Goal: Information Seeking & Learning: Learn about a topic

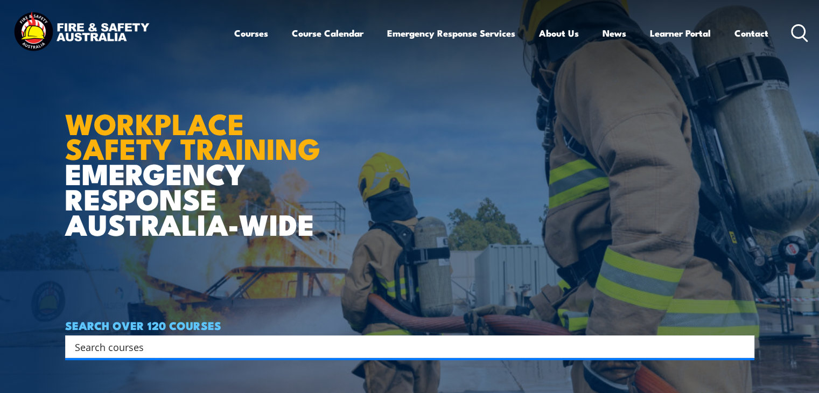
click at [793, 26] on icon at bounding box center [799, 33] width 17 height 18
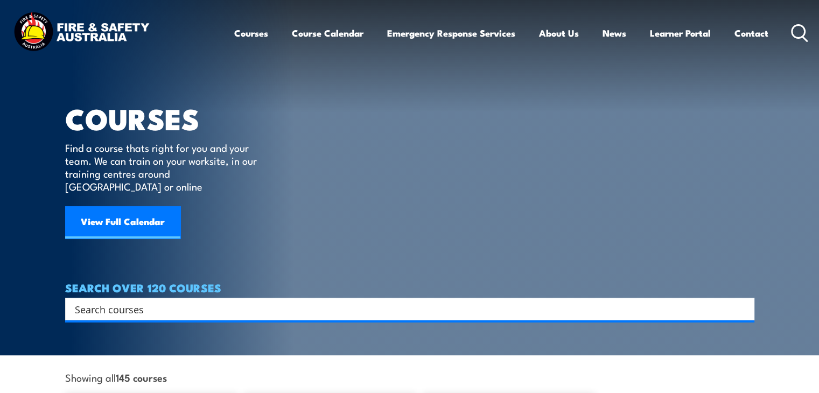
click at [467, 301] on input "Search input" at bounding box center [403, 309] width 656 height 16
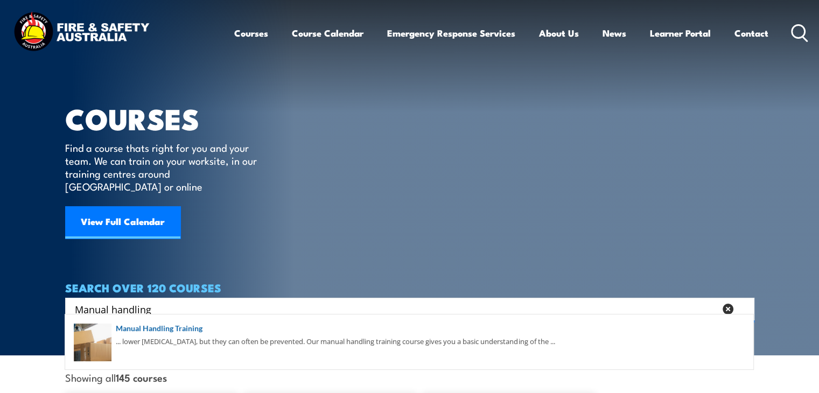
type input "Manual handling"
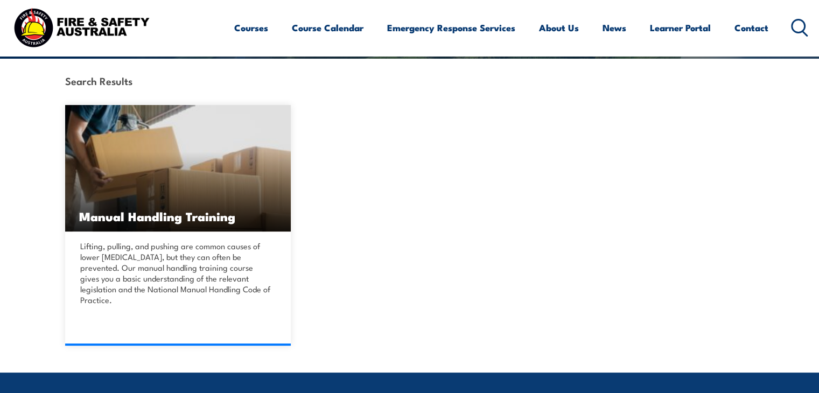
scroll to position [269, 0]
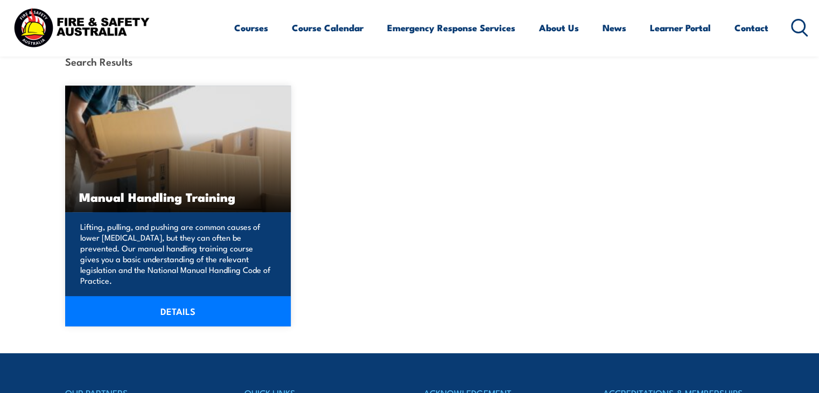
click at [181, 244] on p "Lifting, pulling, and pushing are common causes of lower back injuries, but the…" at bounding box center [176, 253] width 193 height 65
click at [182, 297] on link "DETAILS" at bounding box center [178, 311] width 226 height 30
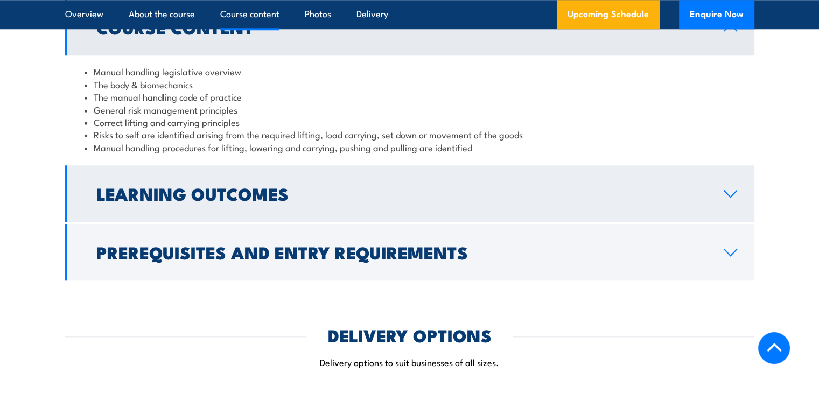
scroll to position [970, 0]
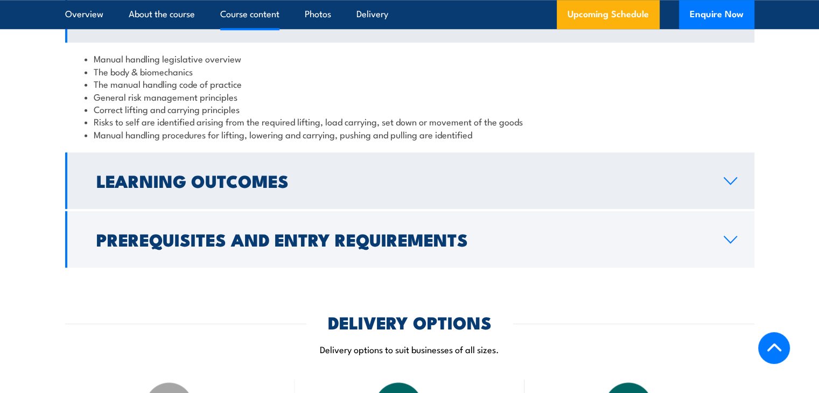
click at [164, 205] on link "Learning Outcomes" at bounding box center [410, 180] width 690 height 57
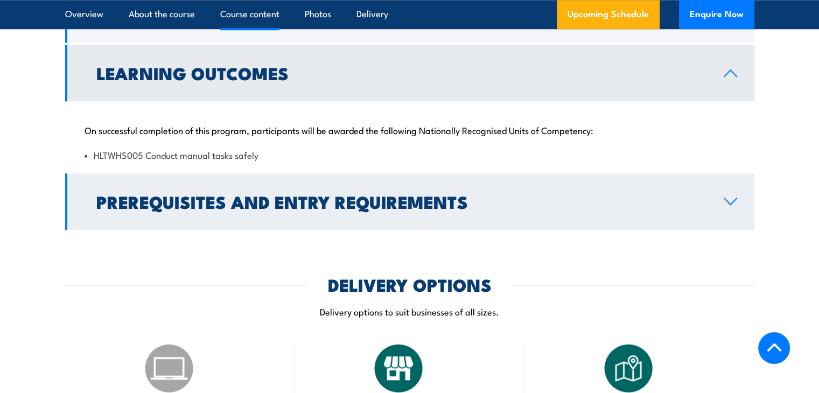
click at [146, 203] on h2 "Prerequisites and Entry Requirements" at bounding box center [401, 201] width 610 height 15
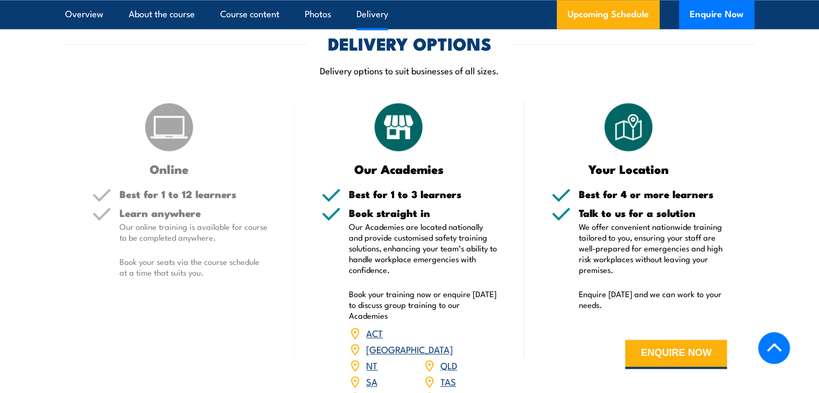
scroll to position [1115, 0]
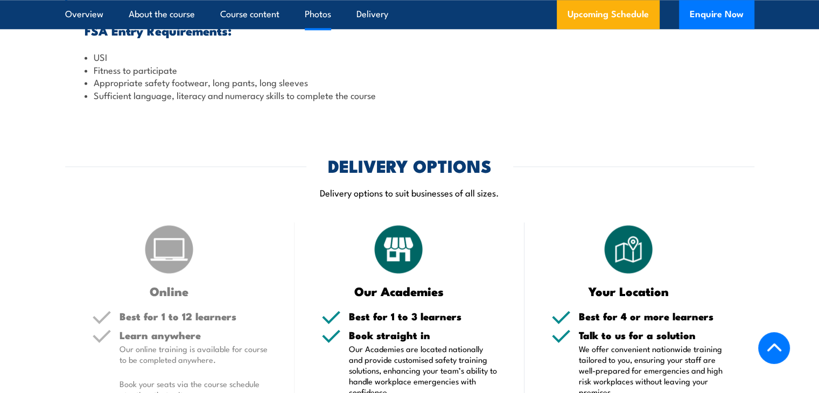
click at [311, 19] on link "Photos" at bounding box center [318, 14] width 26 height 29
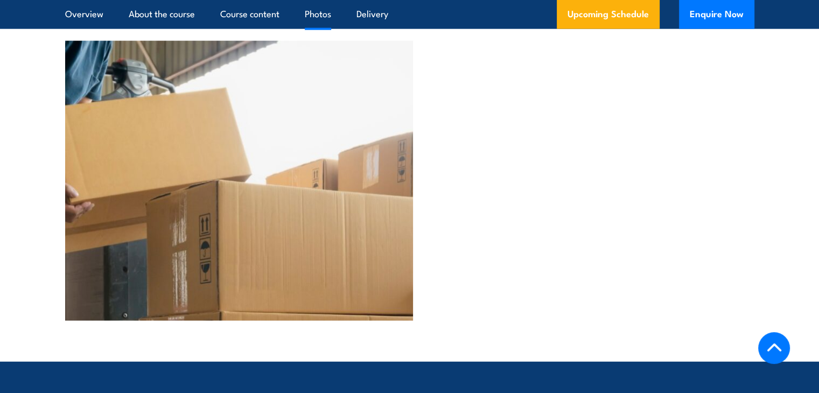
scroll to position [2612, 0]
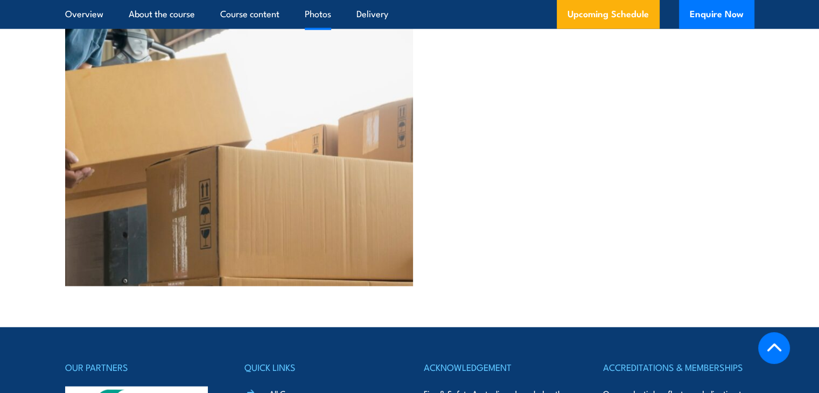
click at [265, 158] on img at bounding box center [239, 146] width 349 height 280
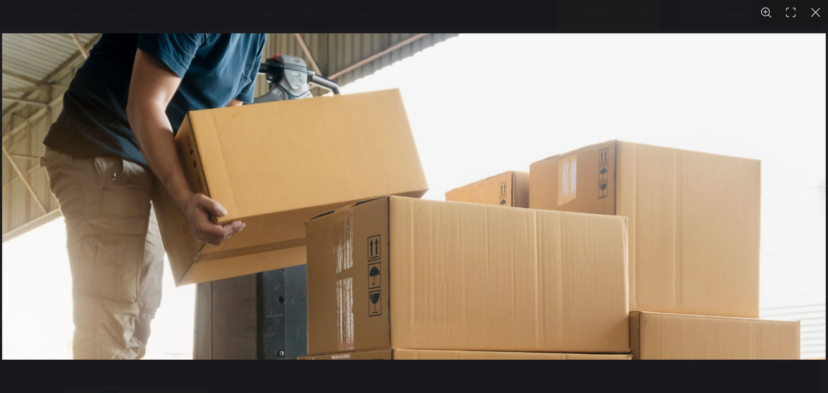
click at [811, 6] on button "You can close this modal content with the ESC key" at bounding box center [815, 12] width 25 height 25
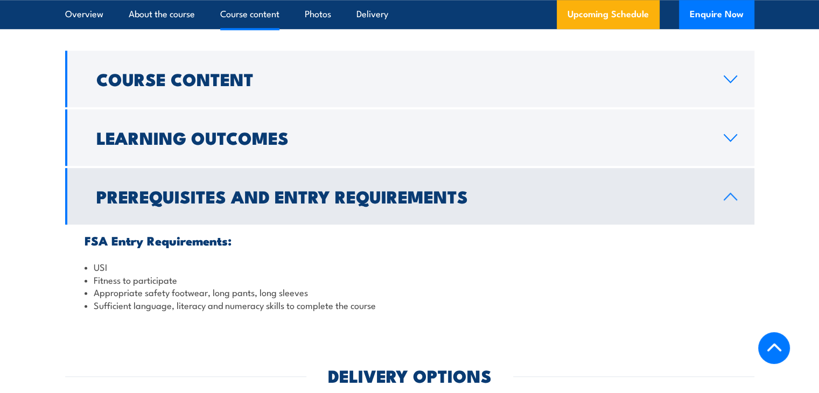
scroll to position [792, 0]
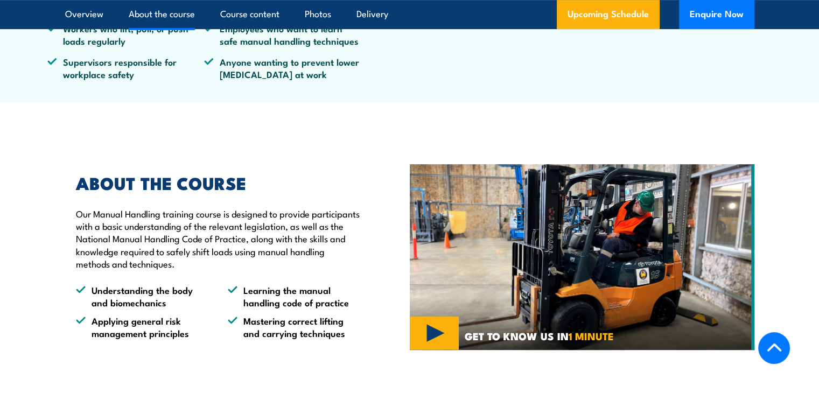
scroll to position [539, 0]
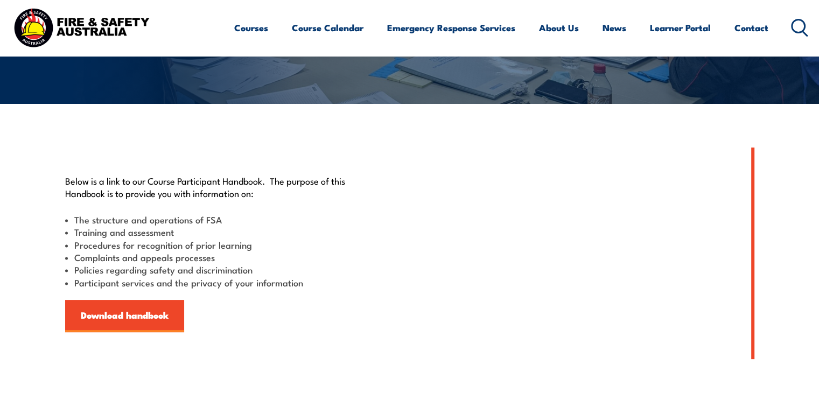
scroll to position [269, 0]
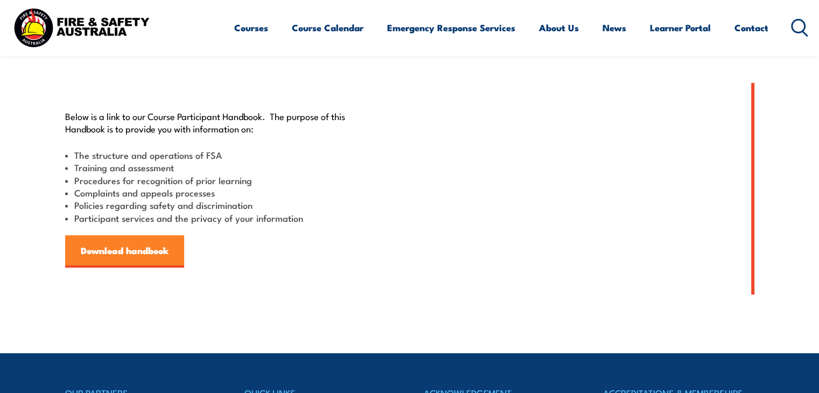
click at [155, 252] on link "Download handbook" at bounding box center [124, 251] width 119 height 32
